Goal: Task Accomplishment & Management: Complete application form

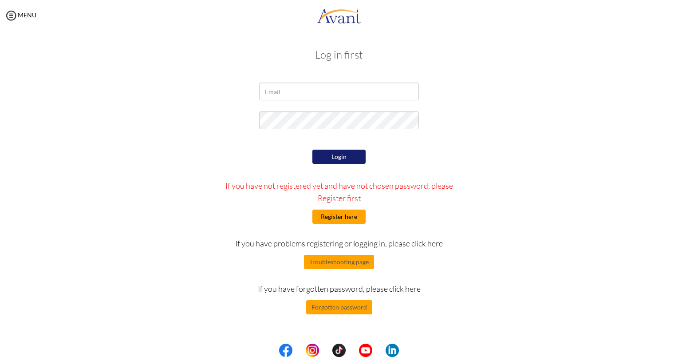
click at [332, 216] on button "Register here" at bounding box center [338, 216] width 53 height 14
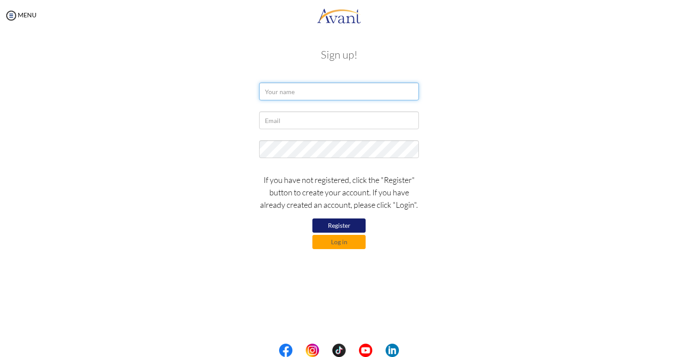
click at [314, 95] on input "text" at bounding box center [339, 92] width 160 height 18
type input "M"
type input "Mary Rose Bacongol"
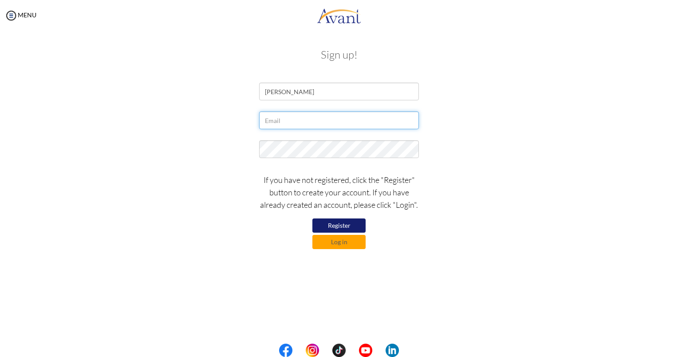
click at [297, 118] on input "text" at bounding box center [339, 120] width 160 height 18
type input "maroseg21@gmail.com"
click at [337, 220] on button "Register" at bounding box center [338, 225] width 53 height 14
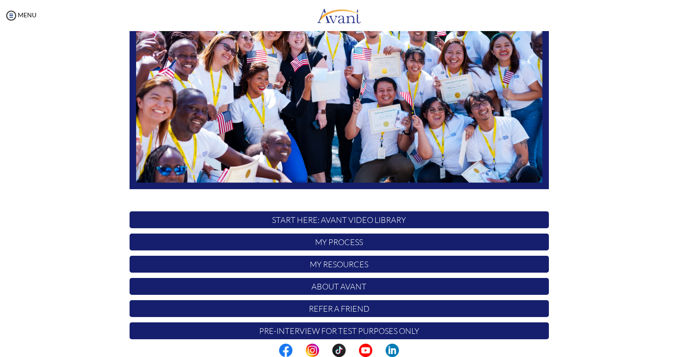
scroll to position [136, 0]
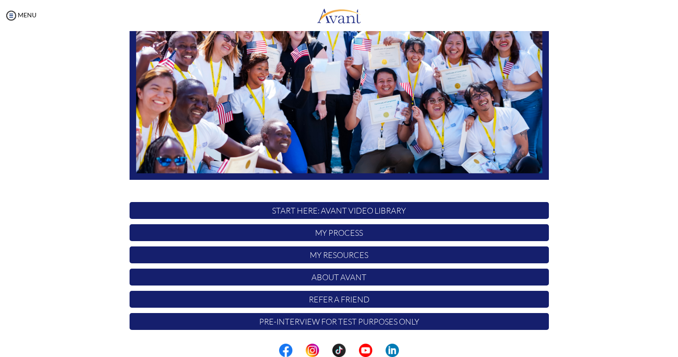
click at [348, 213] on p "START HERE: Avant Video Library" at bounding box center [339, 210] width 419 height 17
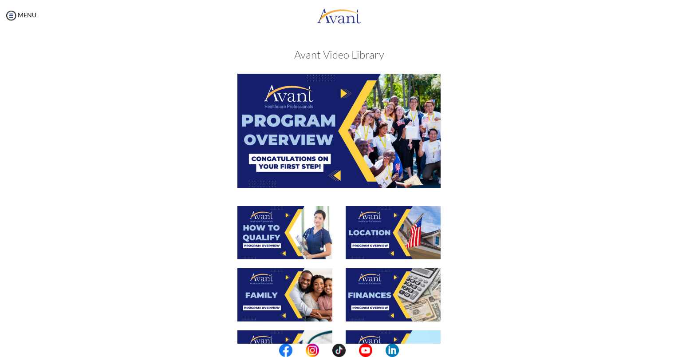
click at [264, 236] on img at bounding box center [284, 232] width 95 height 53
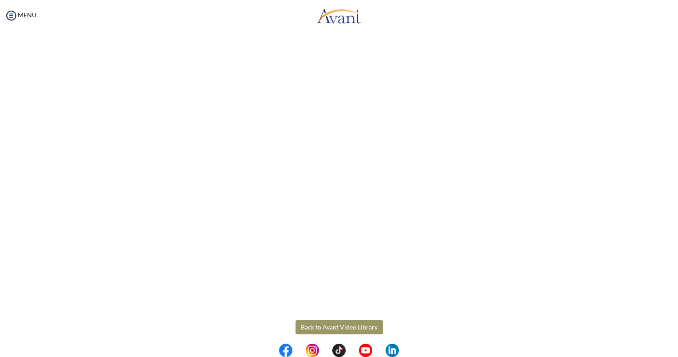
scroll to position [79, 0]
click at [318, 321] on body "Maintenance break. Please come back in 2 hours. MENU My Status What is the next…" at bounding box center [339, 178] width 678 height 357
click at [309, 316] on body "Maintenance break. Please come back in 2 hours. MENU My Status What is the next…" at bounding box center [339, 178] width 678 height 357
click at [333, 319] on button "Back to Avant Video Library" at bounding box center [338, 320] width 87 height 14
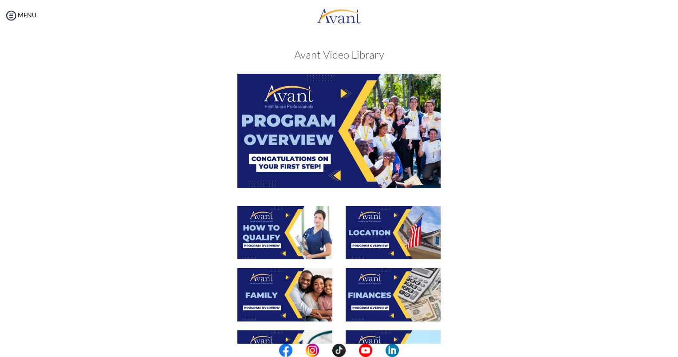
click at [367, 236] on img at bounding box center [393, 232] width 95 height 53
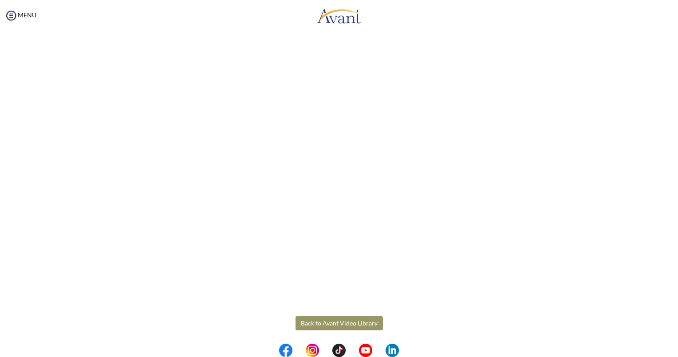
scroll to position [79, 0]
click at [327, 322] on body "Maintenance break. Please come back in 2 hours. MENU My Status What is the next…" at bounding box center [339, 178] width 678 height 357
